Goal: Task Accomplishment & Management: Complete application form

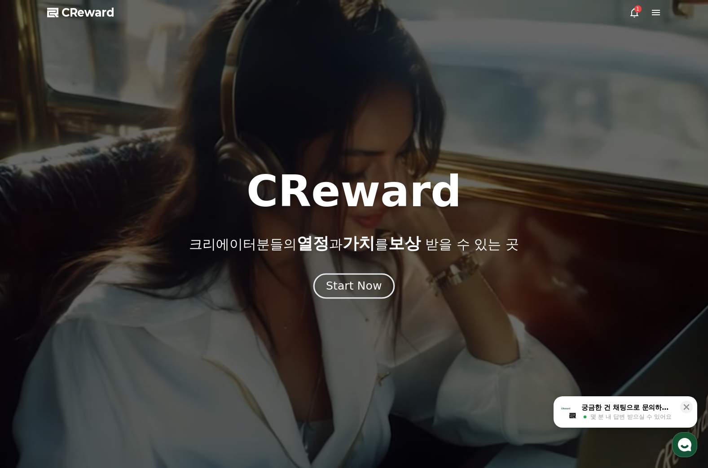
click at [346, 283] on div "Start Now" at bounding box center [354, 286] width 56 height 15
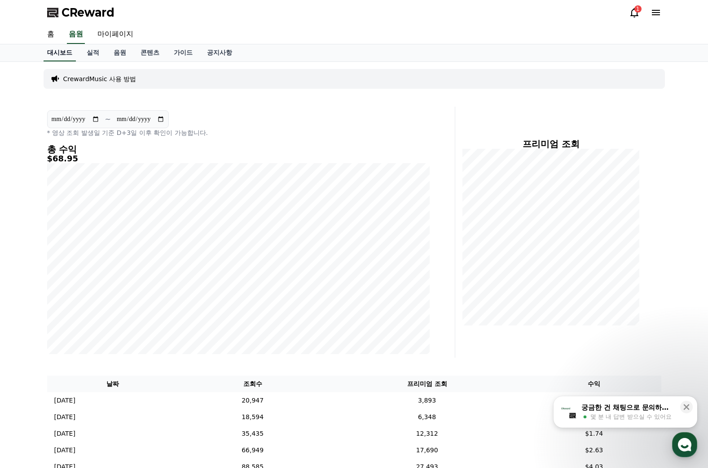
click at [57, 52] on link "대시보드" at bounding box center [60, 52] width 32 height 17
click at [50, 36] on link "홈" at bounding box center [51, 34] width 22 height 19
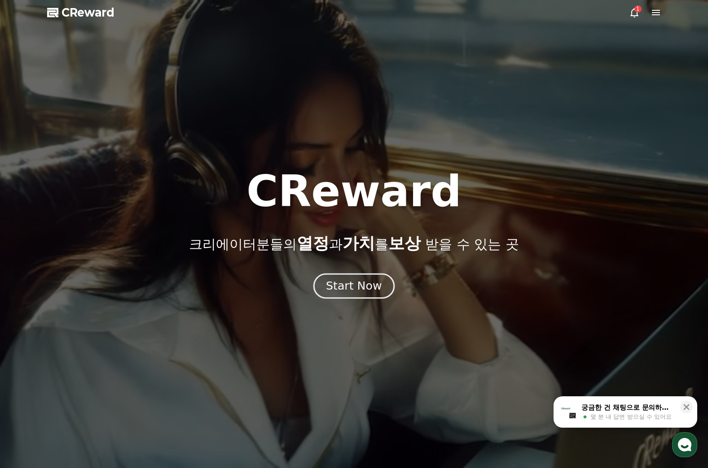
click at [327, 282] on button "Start Now" at bounding box center [353, 287] width 81 height 26
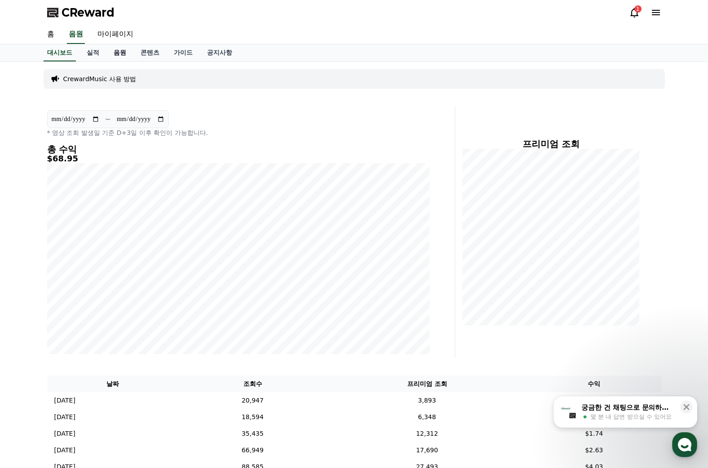
click at [125, 53] on link "음원" at bounding box center [119, 52] width 27 height 17
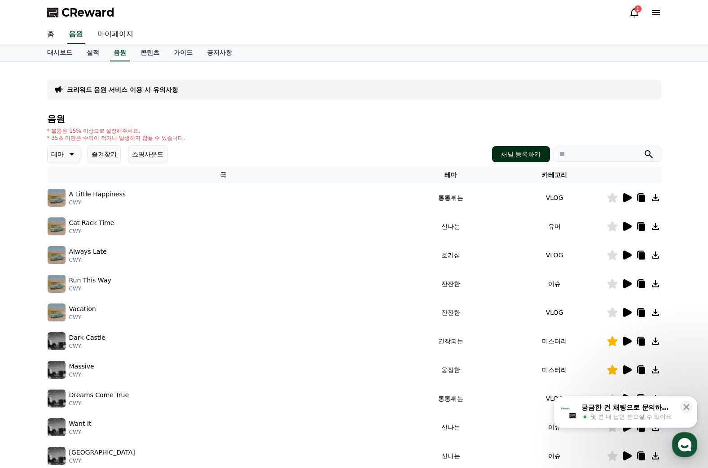
click at [536, 157] on button "채널 등록하기" at bounding box center [520, 154] width 57 height 16
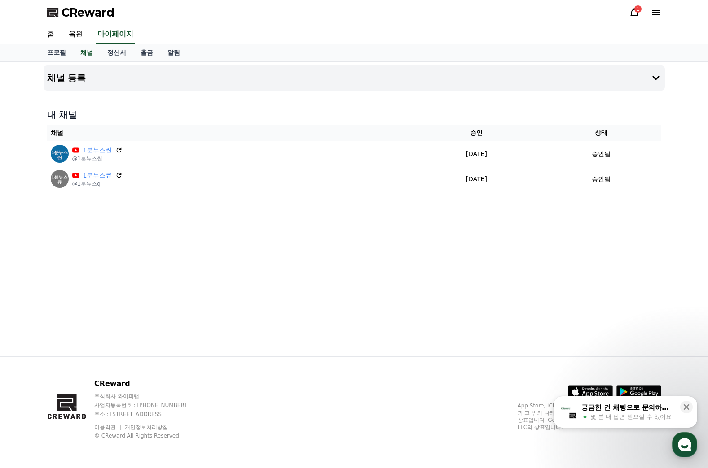
click at [652, 76] on icon at bounding box center [655, 78] width 11 height 11
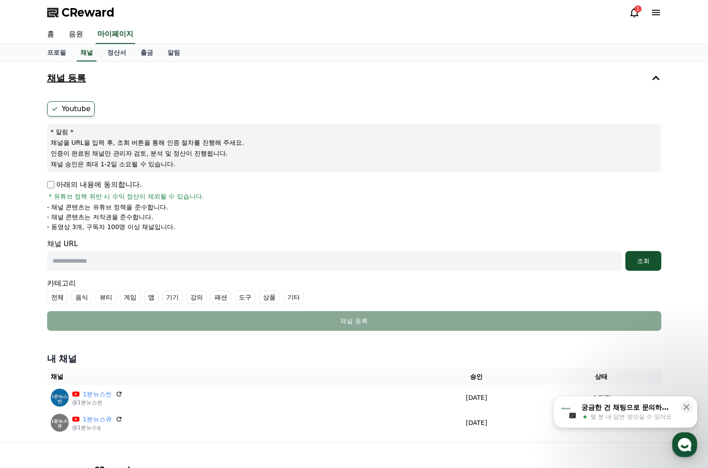
click at [107, 257] on input "text" at bounding box center [334, 261] width 574 height 20
paste input "**********"
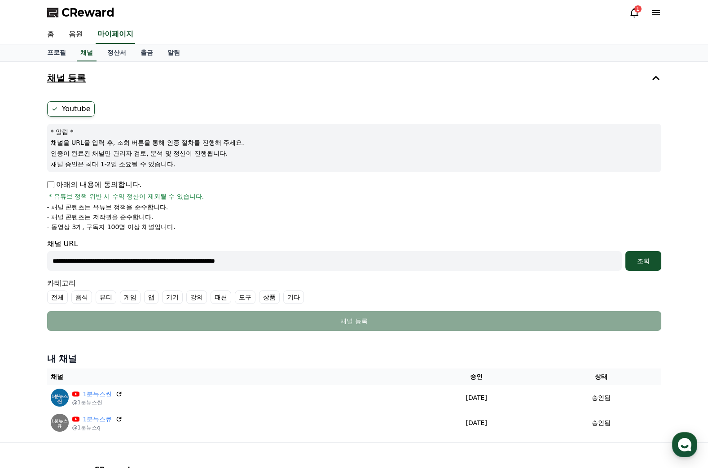
type input "**********"
click at [668, 254] on div "**********" at bounding box center [354, 252] width 628 height 381
click at [638, 264] on div "조회" at bounding box center [643, 261] width 29 height 9
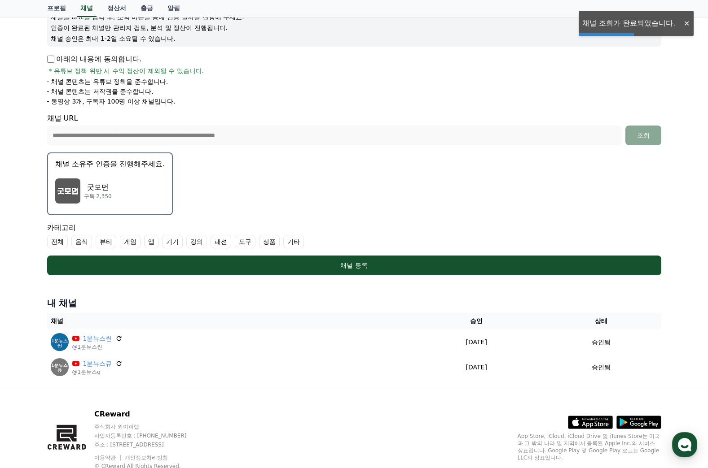
scroll to position [135, 0]
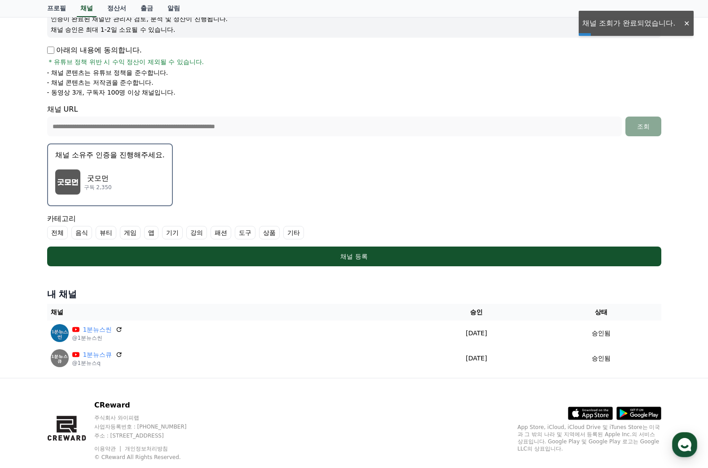
click at [79, 169] on div "굿모먼 구독 2,350" at bounding box center [109, 182] width 109 height 36
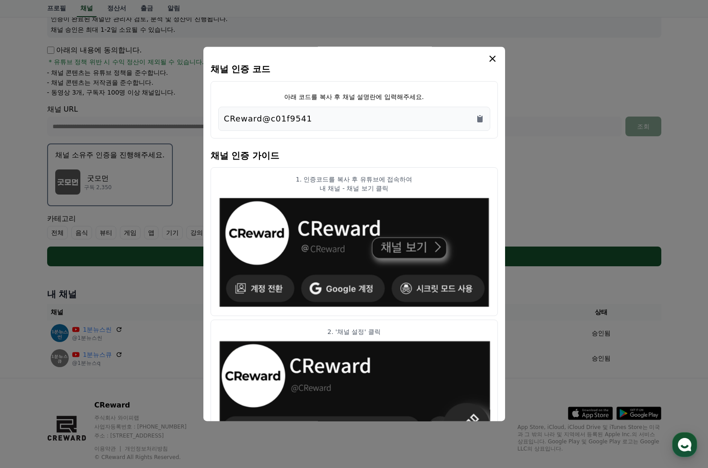
scroll to position [0, 0]
click at [480, 117] on icon "Copy to clipboard" at bounding box center [479, 119] width 9 height 9
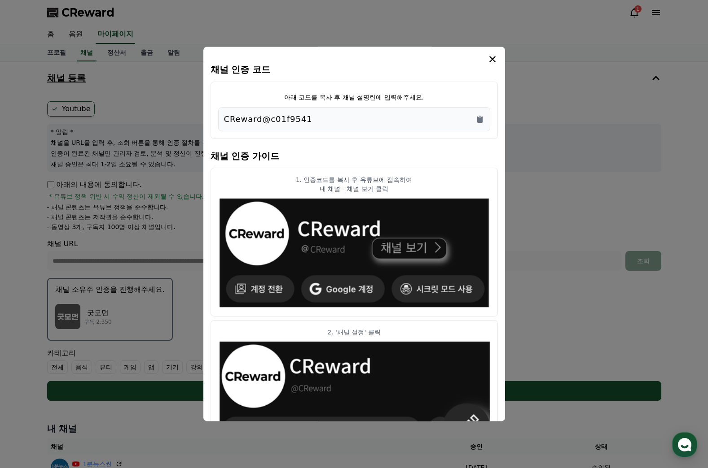
click at [494, 57] on icon "modal" at bounding box center [492, 59] width 11 height 11
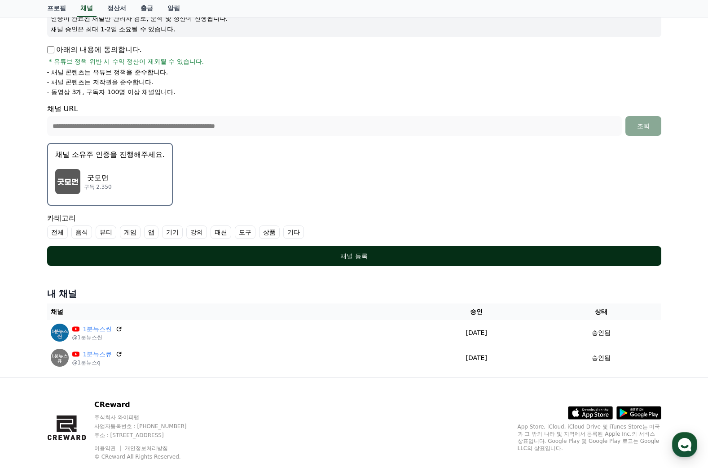
scroll to position [156, 0]
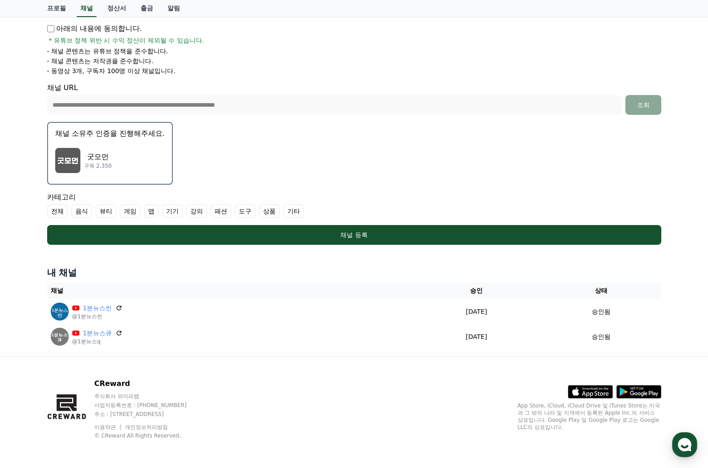
click at [75, 161] on img "button" at bounding box center [67, 160] width 25 height 25
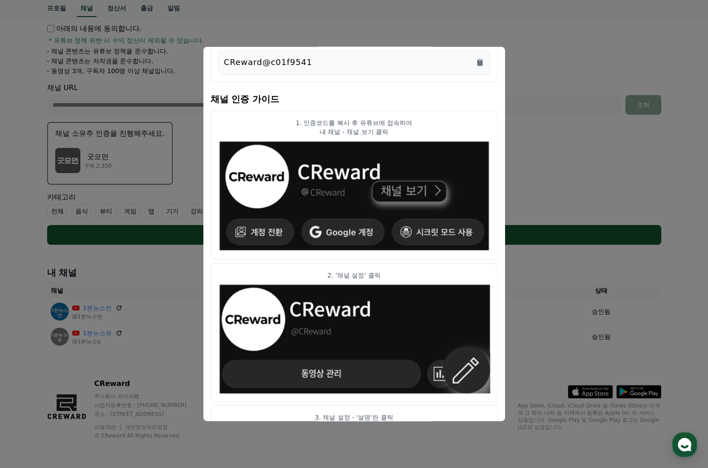
scroll to position [0, 0]
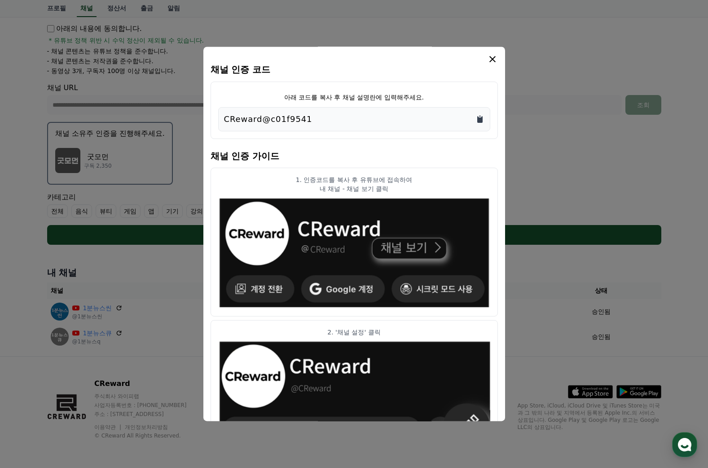
click at [482, 119] on icon "Copy to clipboard" at bounding box center [479, 119] width 9 height 9
click at [494, 57] on icon "modal" at bounding box center [492, 59] width 11 height 11
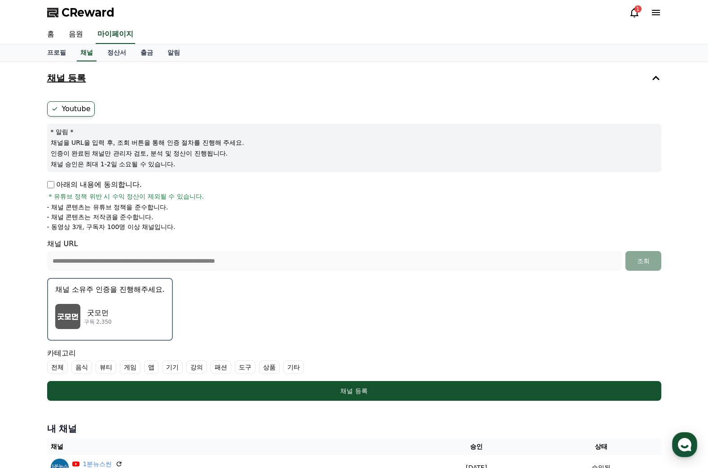
click at [65, 78] on h4 "채널 등록" at bounding box center [66, 78] width 39 height 10
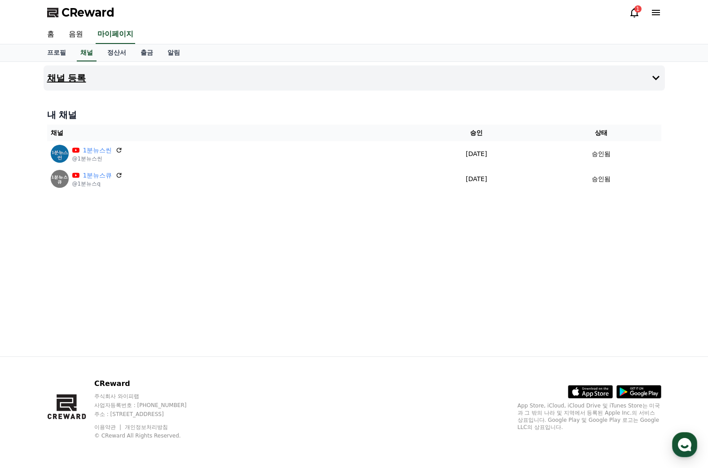
click at [65, 78] on h4 "채널 등록" at bounding box center [66, 78] width 39 height 10
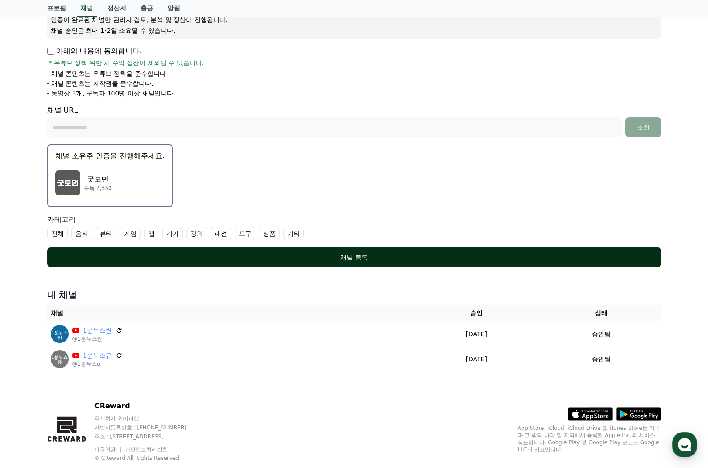
scroll to position [156, 0]
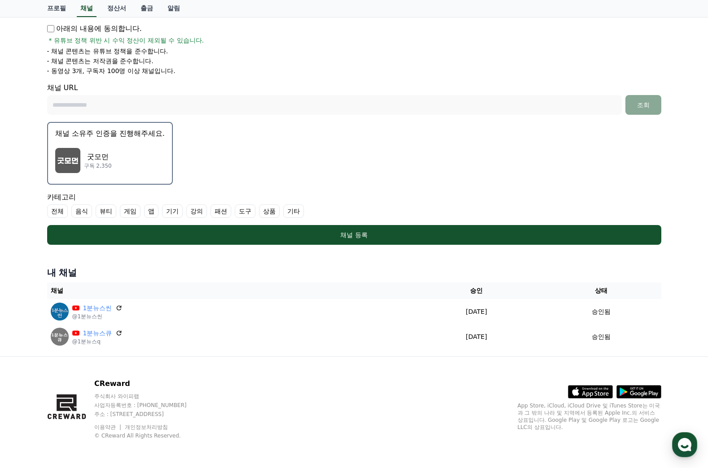
click at [120, 165] on div "굿모먼 구독 2,350" at bounding box center [109, 161] width 109 height 36
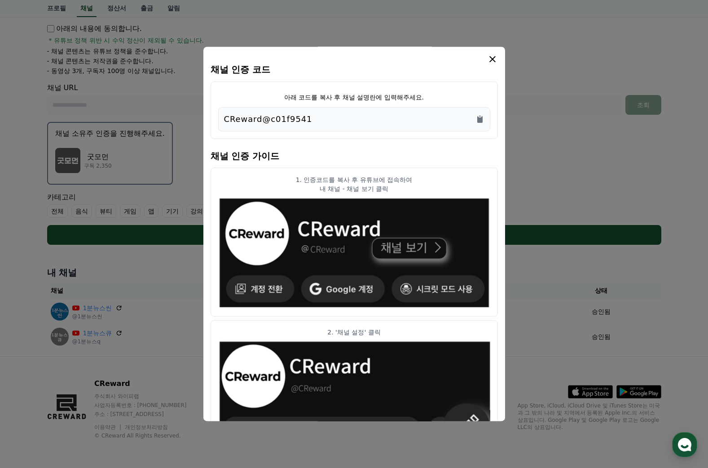
click at [487, 61] on icon "modal" at bounding box center [492, 59] width 11 height 11
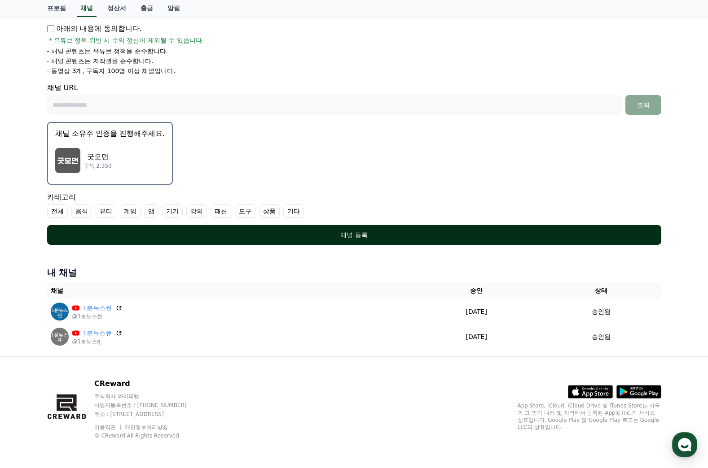
click at [354, 235] on div "채널 등록" at bounding box center [354, 235] width 578 height 9
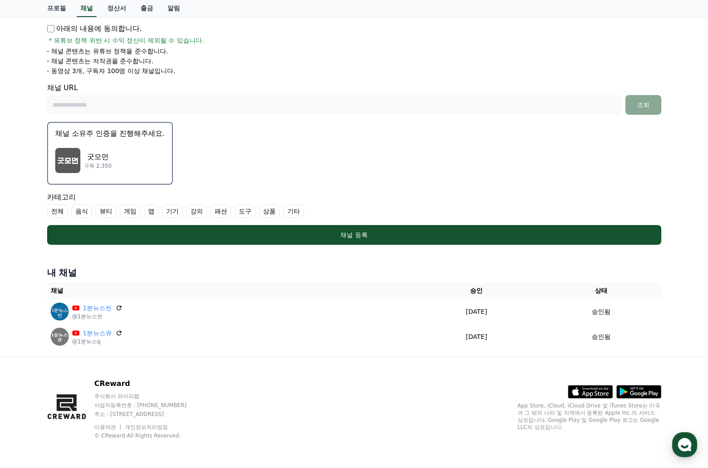
click at [244, 114] on form "Youtube * 알림 * 채널을 URL을 입력 후, 조회 버튼을 통해 인증 절차를 진행해 주세요. 인증이 완료된 채널만 관리자 검토, 분석 …" at bounding box center [354, 95] width 614 height 300
click at [105, 156] on p "굿모먼" at bounding box center [98, 157] width 28 height 11
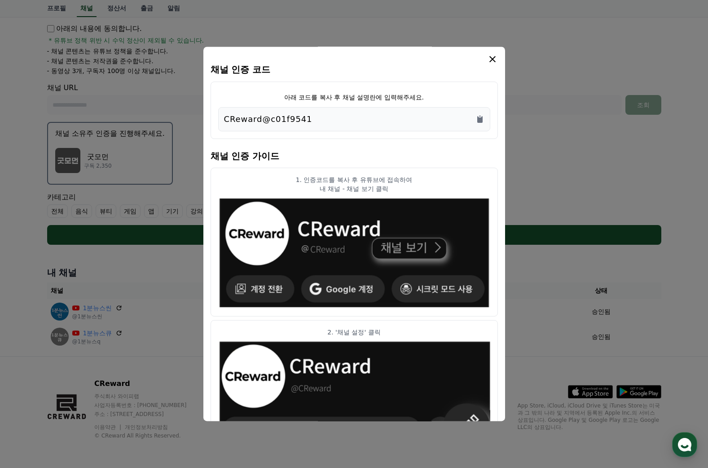
click at [487, 60] on icon "modal" at bounding box center [492, 59] width 11 height 11
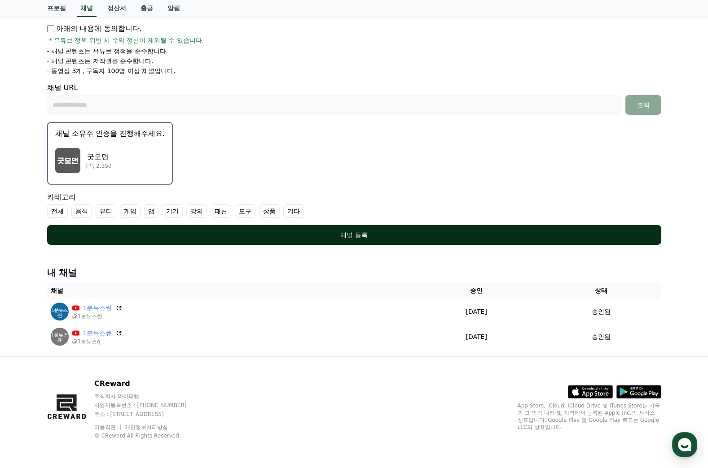
click at [334, 240] on button "채널 등록" at bounding box center [354, 235] width 614 height 20
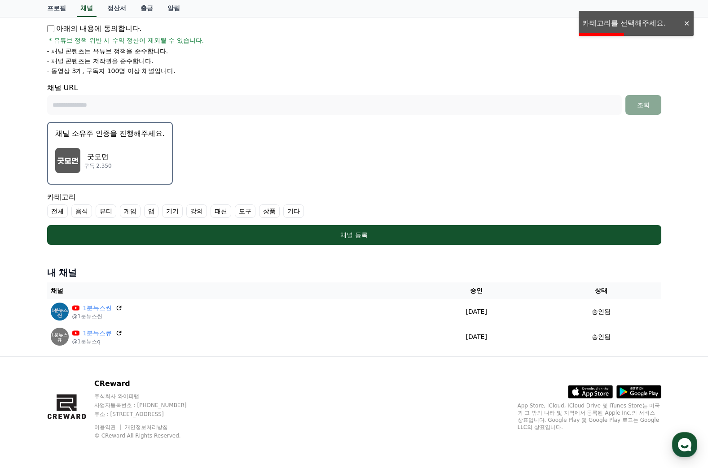
click at [289, 211] on label "기타" at bounding box center [293, 211] width 21 height 13
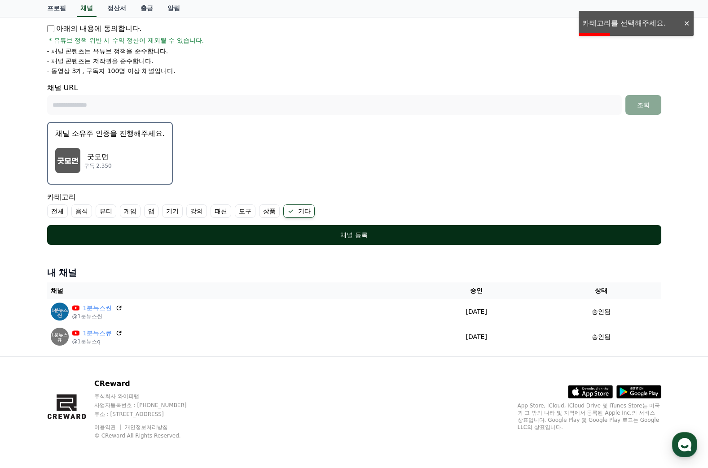
click at [363, 231] on div "채널 등록" at bounding box center [354, 235] width 578 height 9
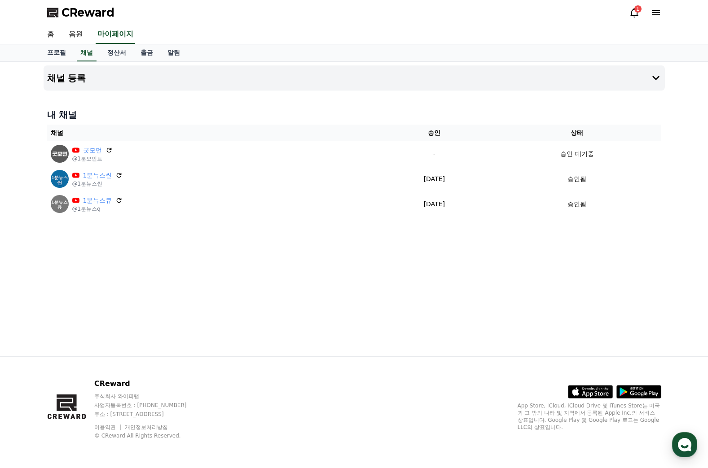
drag, startPoint x: 56, startPoint y: 446, endPoint x: 54, endPoint y: 452, distance: 5.7
click at [56, 446] on div "CReward 주식회사 와이피랩 사업자등록번호 : 655-81-03655 주소 : 경기도 김포시 양촌읍 양곡로 495, 3층 305-비이16호…" at bounding box center [354, 412] width 628 height 111
click at [56, 52] on link "프로필" at bounding box center [56, 52] width 33 height 17
select select "**********"
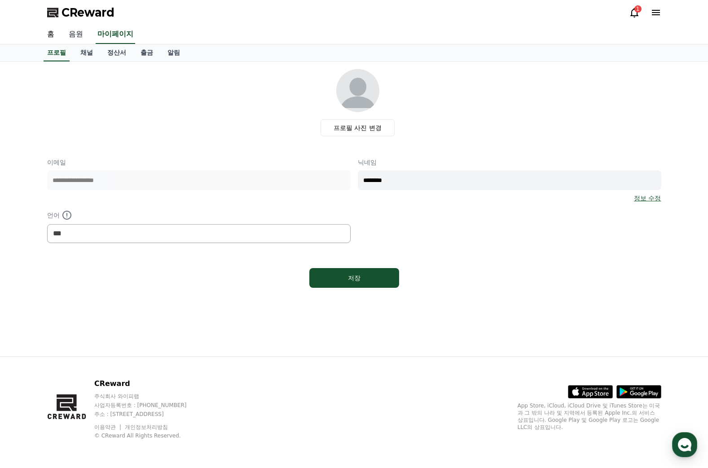
click at [82, 34] on link "음원" at bounding box center [75, 34] width 29 height 19
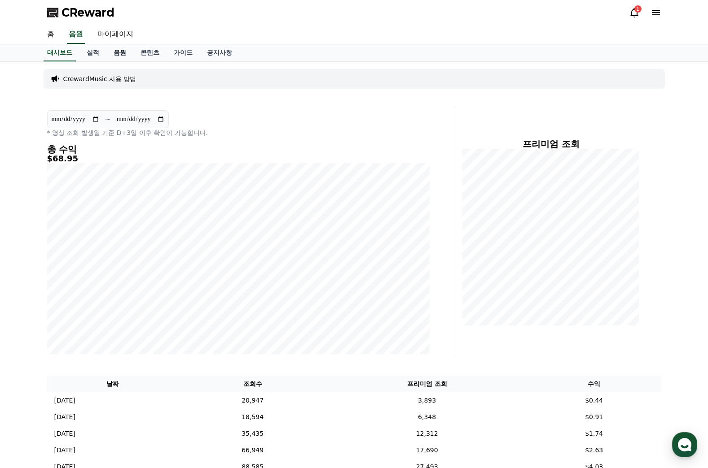
click at [112, 52] on link "음원" at bounding box center [119, 52] width 27 height 17
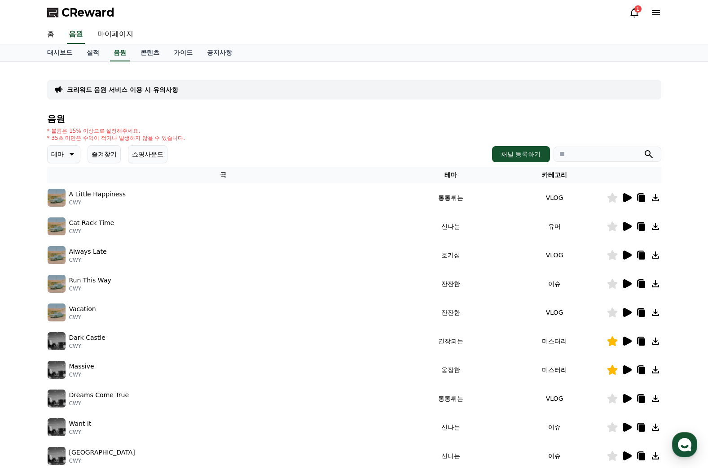
scroll to position [45, 0]
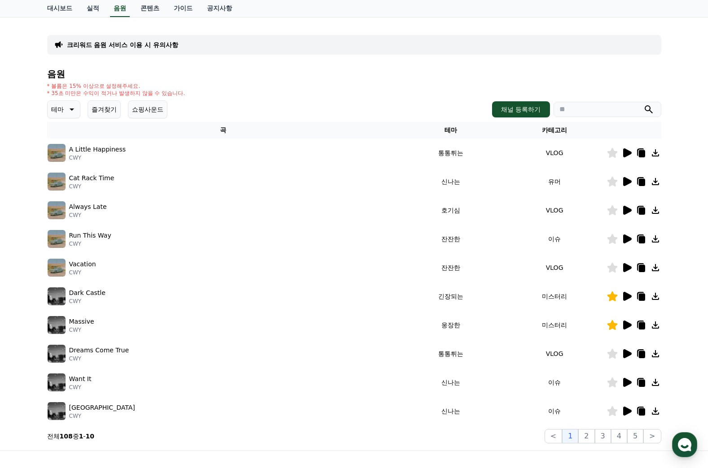
click at [625, 411] on icon at bounding box center [627, 411] width 9 height 9
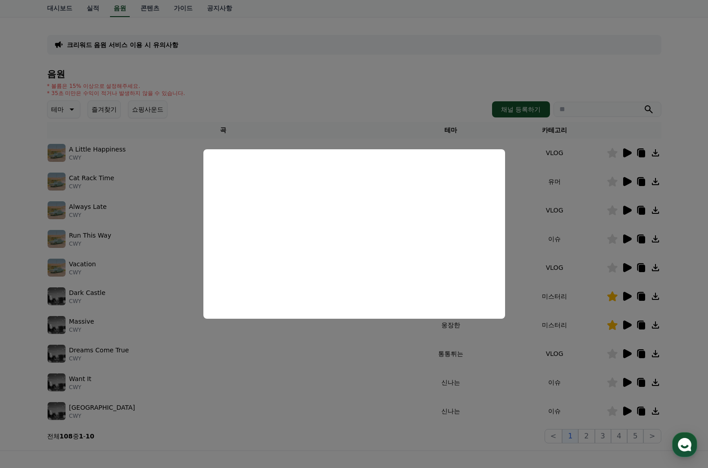
click at [626, 326] on button "close modal" at bounding box center [354, 234] width 708 height 468
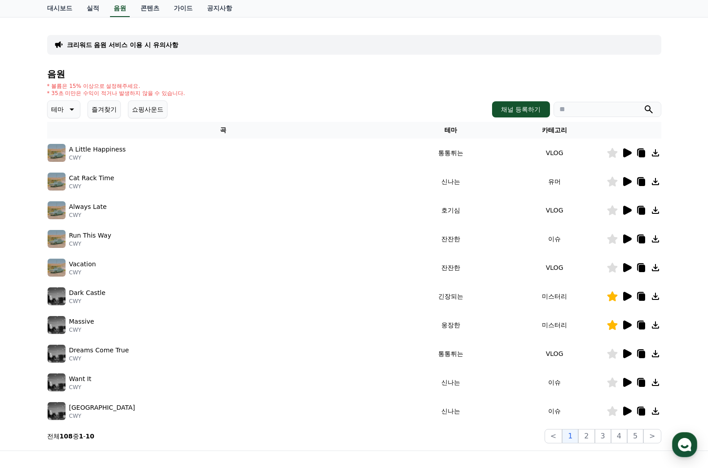
click at [628, 297] on icon at bounding box center [627, 296] width 9 height 9
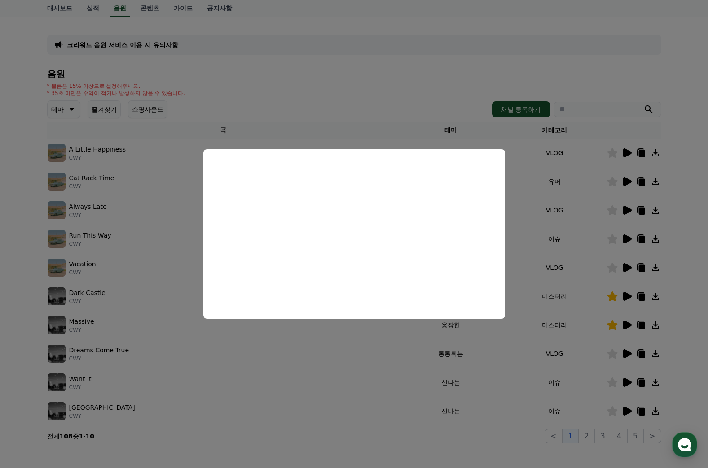
click at [370, 83] on button "close modal" at bounding box center [354, 234] width 708 height 468
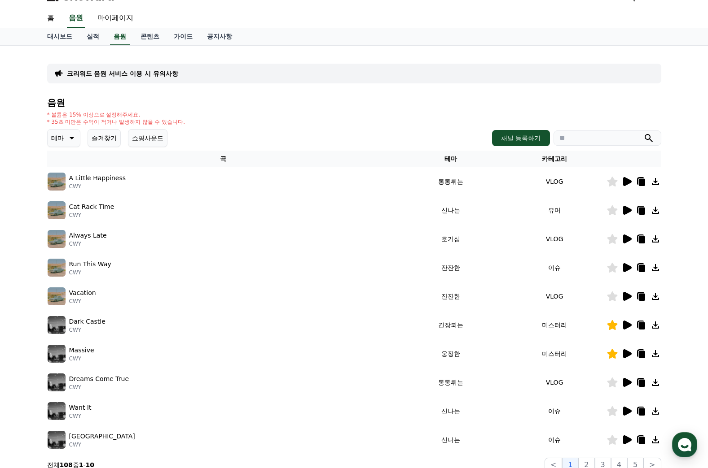
scroll to position [0, 0]
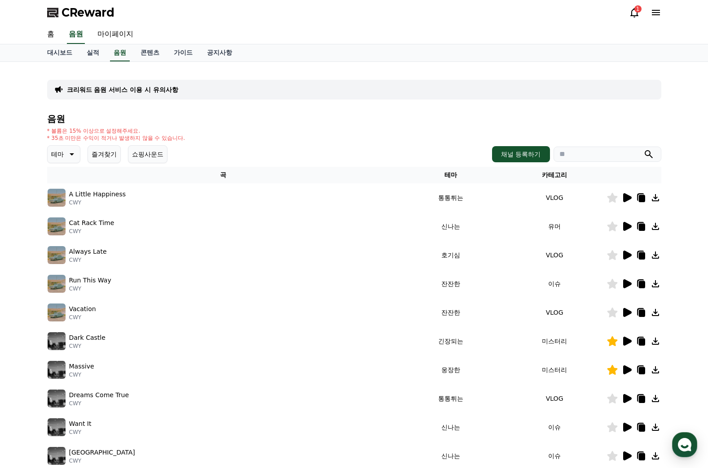
click at [117, 151] on button "즐겨찾기" at bounding box center [103, 154] width 33 height 18
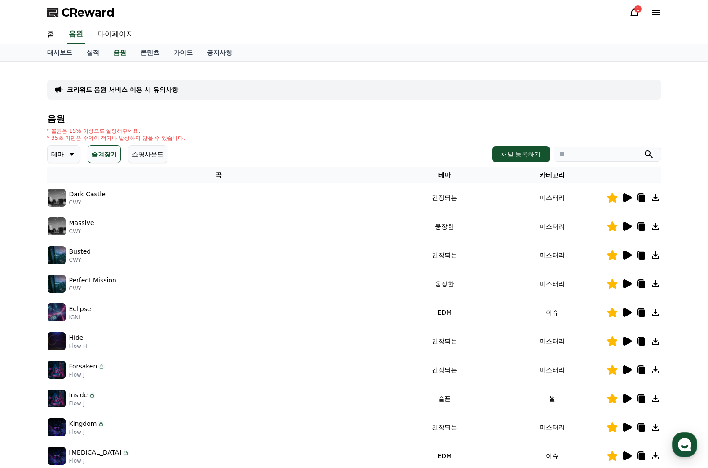
scroll to position [90, 0]
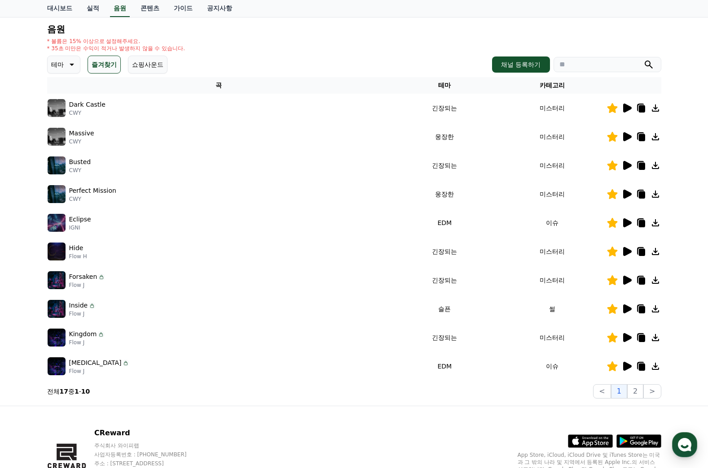
click at [624, 197] on icon at bounding box center [627, 194] width 9 height 9
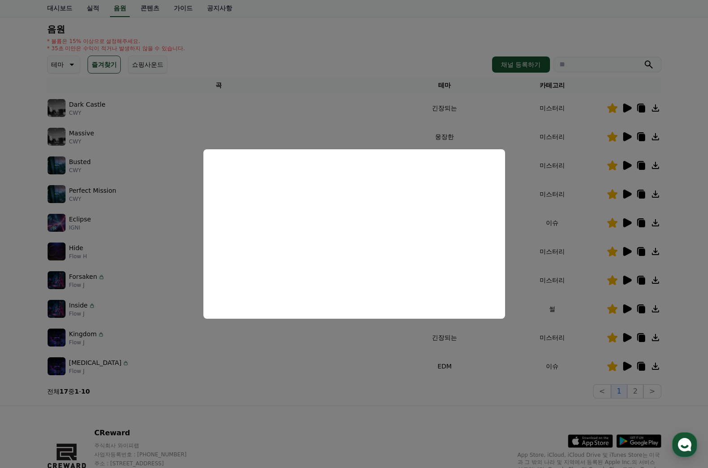
click at [622, 165] on button "close modal" at bounding box center [354, 234] width 708 height 468
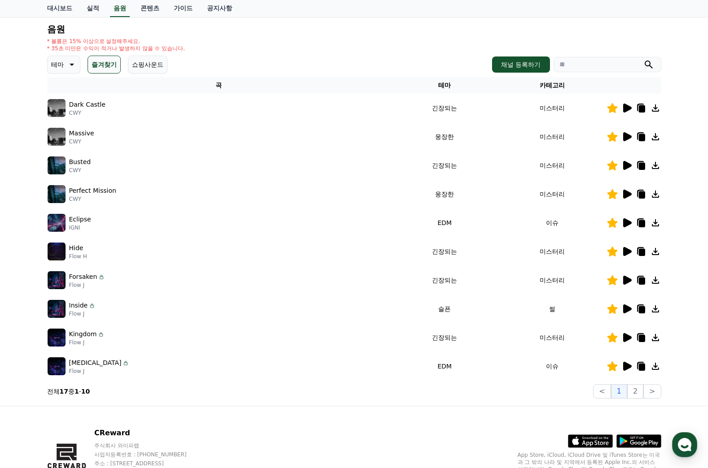
click at [625, 165] on icon at bounding box center [627, 165] width 9 height 9
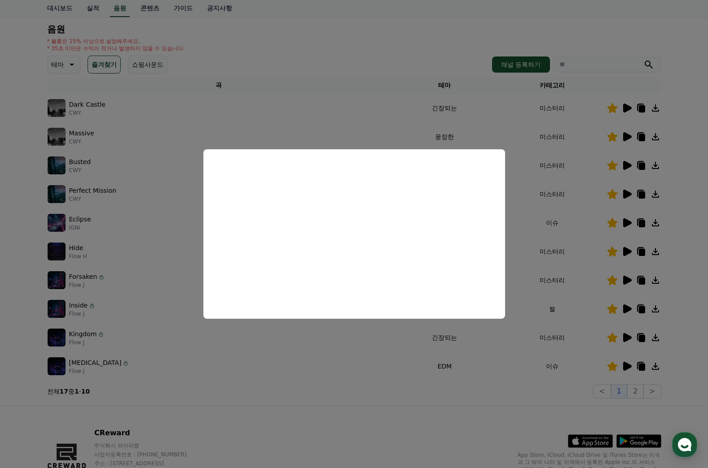
click at [626, 309] on button "close modal" at bounding box center [354, 234] width 708 height 468
click at [626, 310] on icon at bounding box center [627, 309] width 9 height 9
click at [634, 390] on button "close modal" at bounding box center [354, 234] width 708 height 468
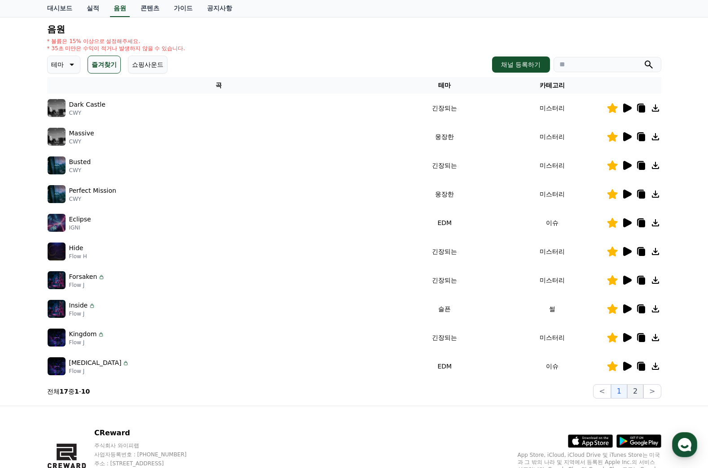
click at [636, 391] on button "2" at bounding box center [635, 391] width 16 height 14
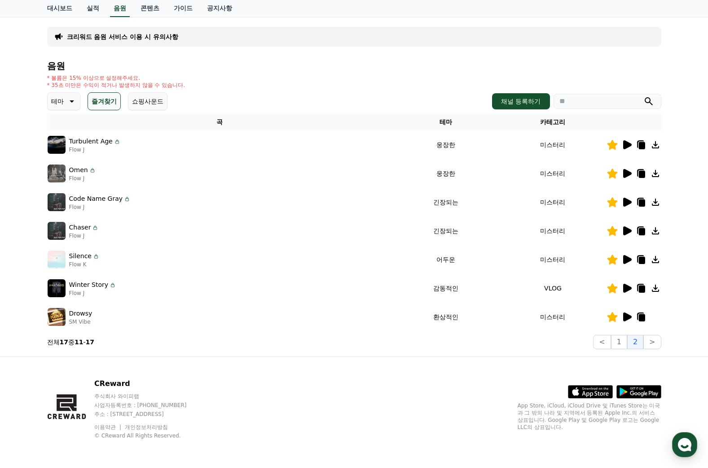
click at [626, 316] on icon at bounding box center [627, 317] width 9 height 9
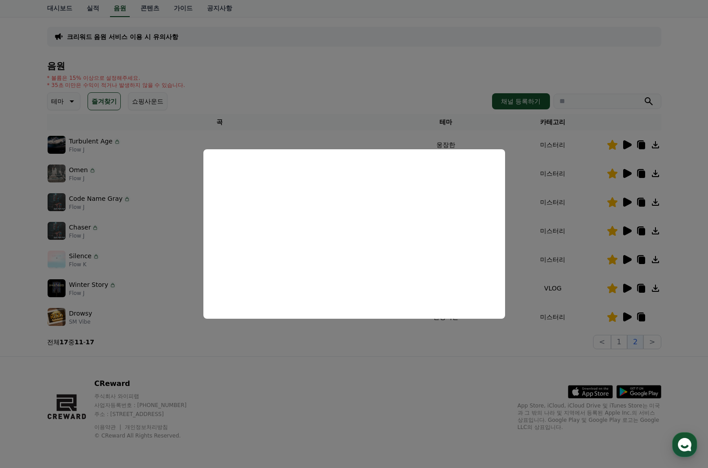
click at [628, 288] on button "close modal" at bounding box center [354, 234] width 708 height 468
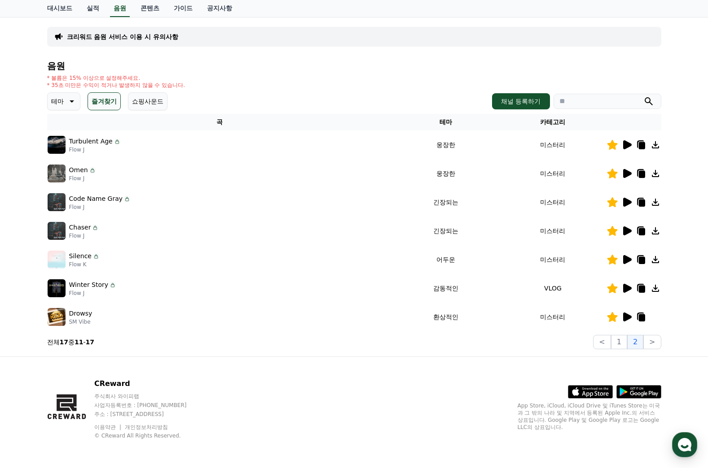
click at [627, 289] on icon at bounding box center [627, 288] width 9 height 9
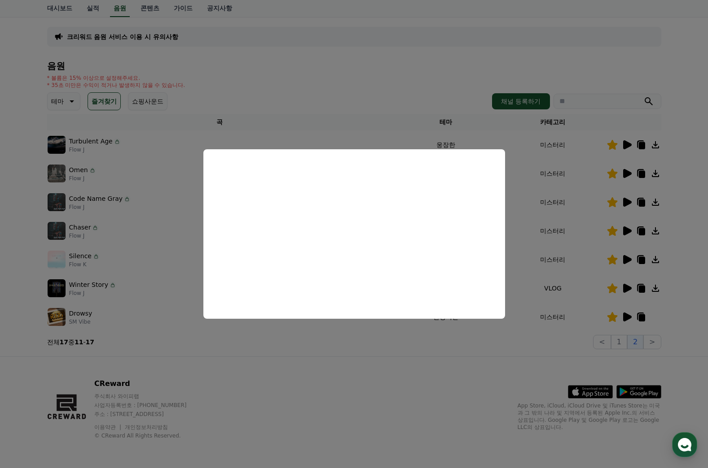
click at [626, 232] on button "close modal" at bounding box center [354, 234] width 708 height 468
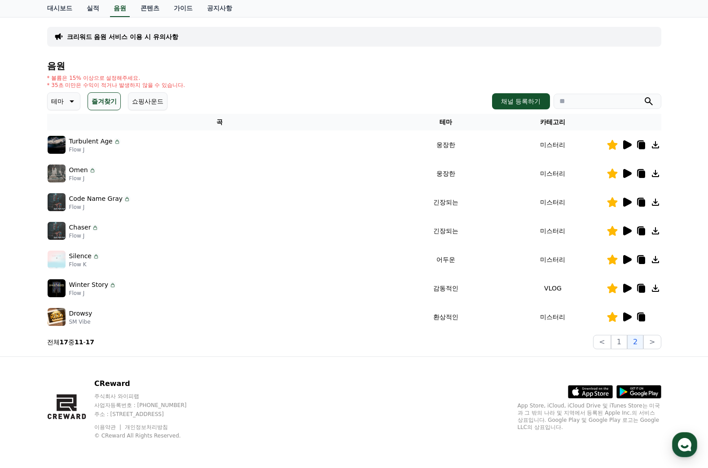
click at [626, 232] on icon at bounding box center [627, 231] width 9 height 9
